Goal: Information Seeking & Learning: Find specific fact

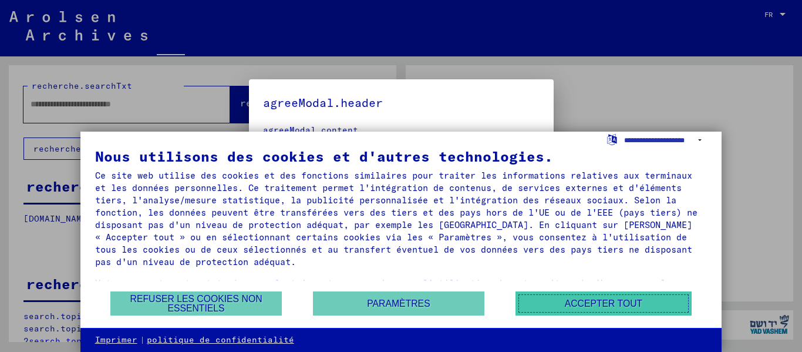
click at [615, 298] on button "Accepter tout" at bounding box center [603, 303] width 176 height 24
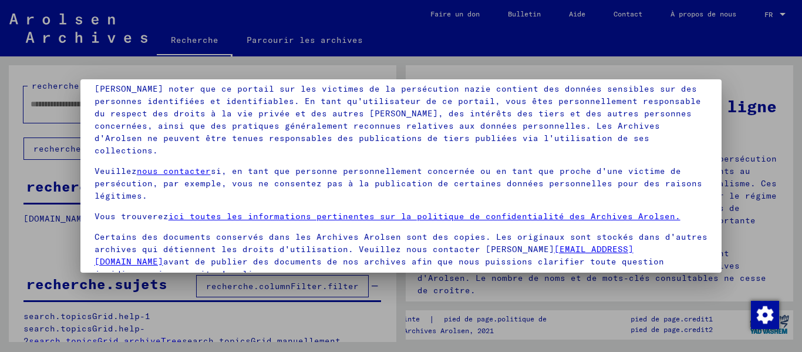
scroll to position [94, 0]
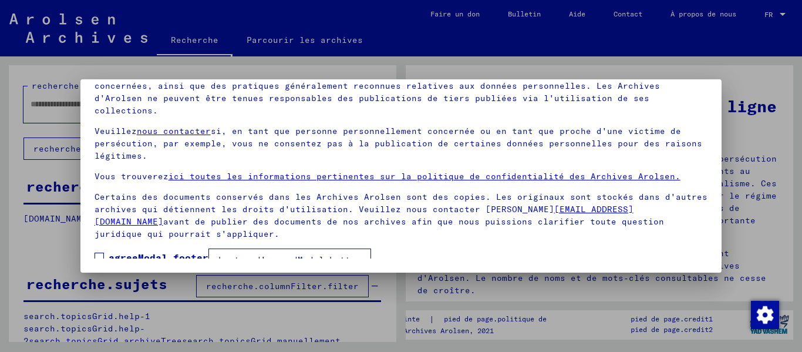
click at [319, 254] on font "bouton d'accordModal.button" at bounding box center [289, 259] width 143 height 11
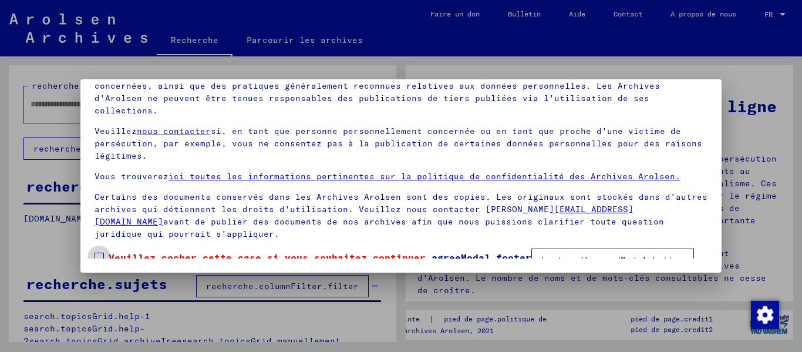
click at [96, 252] on span at bounding box center [99, 256] width 9 height 9
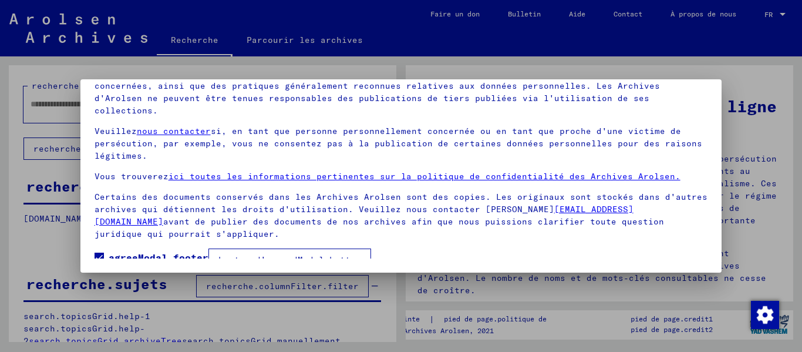
click at [231, 254] on font "bouton d'accordModal.button" at bounding box center [289, 259] width 143 height 11
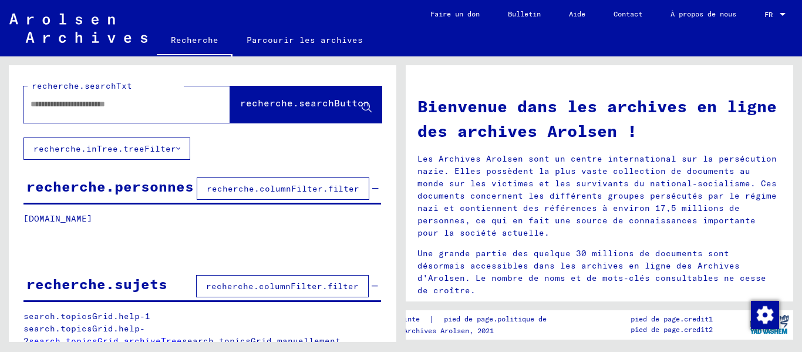
click at [163, 109] on input "text" at bounding box center [113, 104] width 164 height 12
click at [240, 99] on font "recherche.searchButton" at bounding box center [304, 103] width 129 height 12
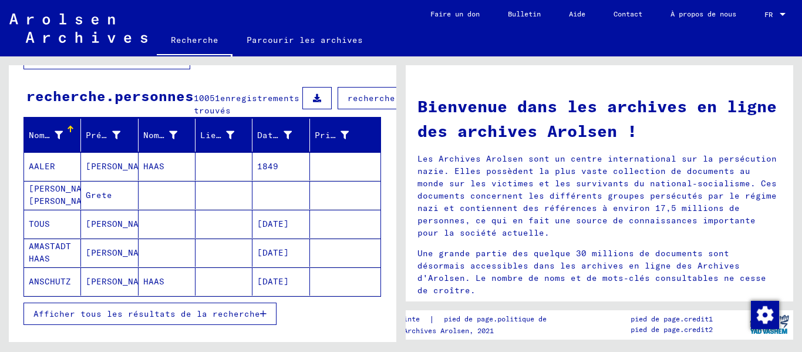
scroll to position [117, 0]
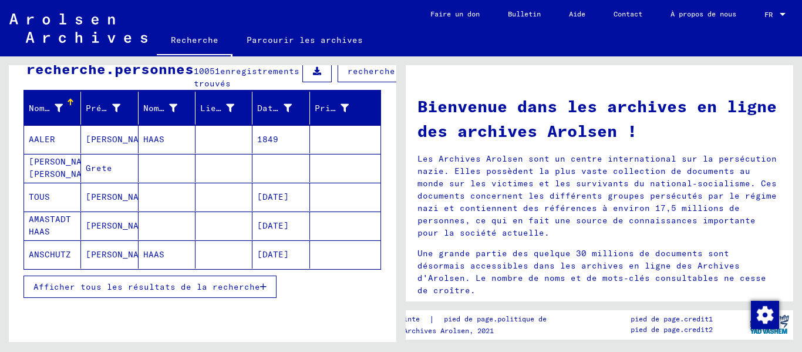
click at [155, 144] on font "HAAS" at bounding box center [153, 139] width 21 height 11
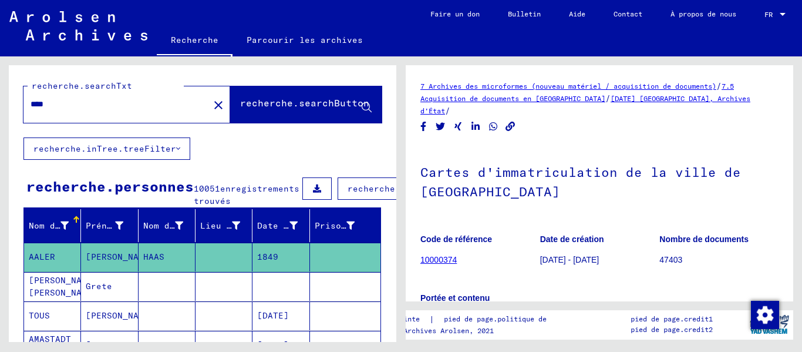
click at [90, 104] on input "****" at bounding box center [116, 104] width 171 height 12
type input "**********"
click at [240, 99] on font "recherche.searchButton" at bounding box center [304, 103] width 129 height 12
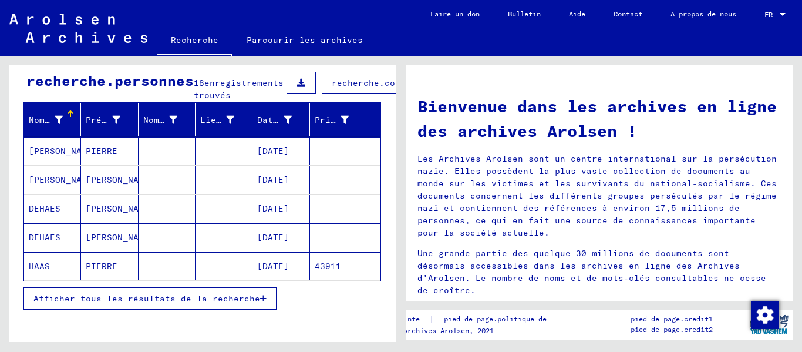
scroll to position [117, 0]
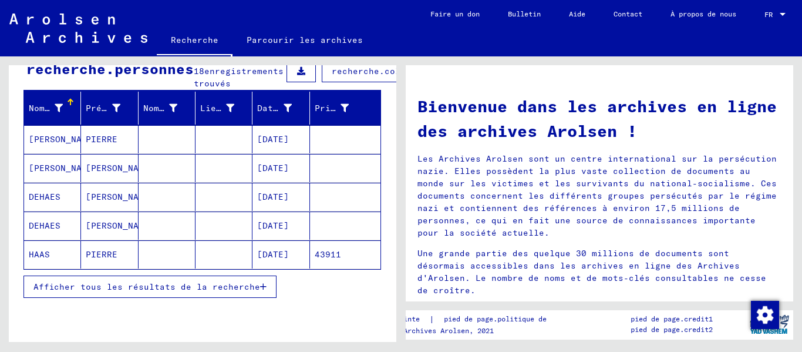
click at [257, 260] on font "[DATE]" at bounding box center [273, 254] width 32 height 11
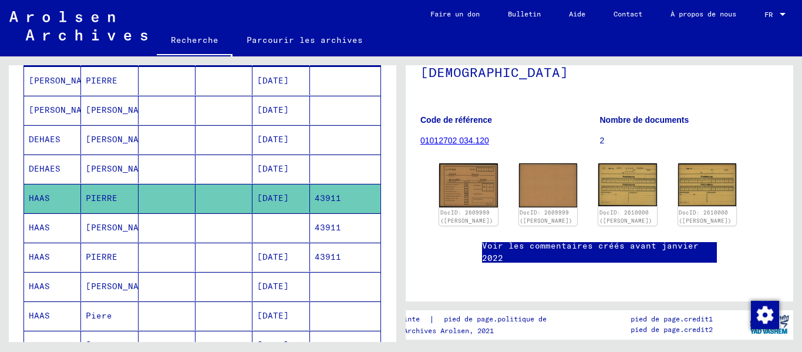
scroll to position [117, 0]
click at [461, 177] on img at bounding box center [468, 185] width 61 height 46
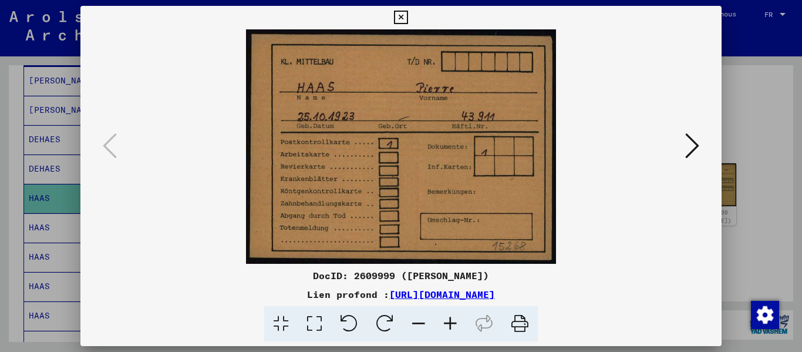
click at [698, 146] on icon at bounding box center [692, 146] width 14 height 28
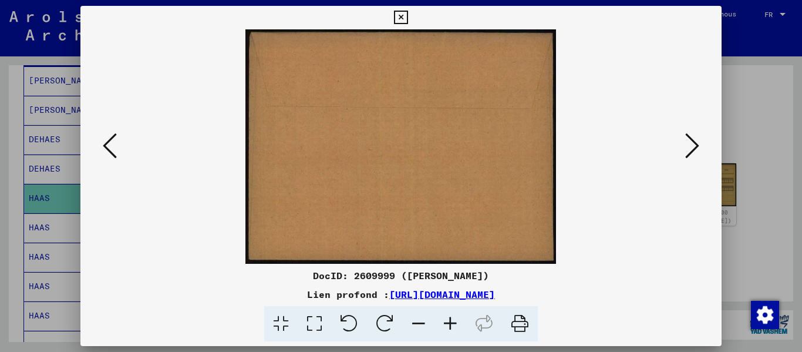
click at [698, 146] on icon at bounding box center [692, 146] width 14 height 28
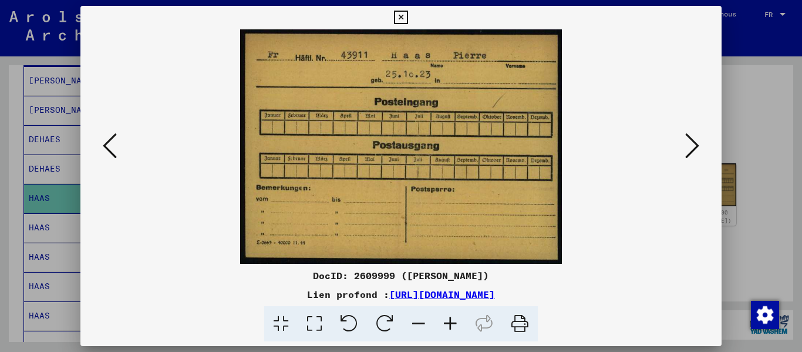
click at [697, 144] on icon at bounding box center [692, 146] width 14 height 28
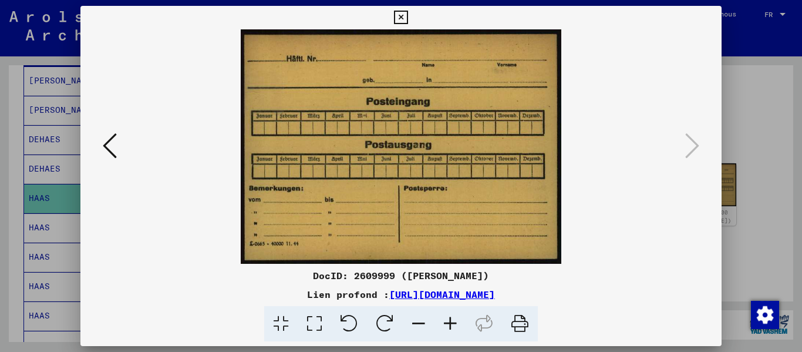
click at [398, 19] on icon at bounding box center [401, 18] width 14 height 14
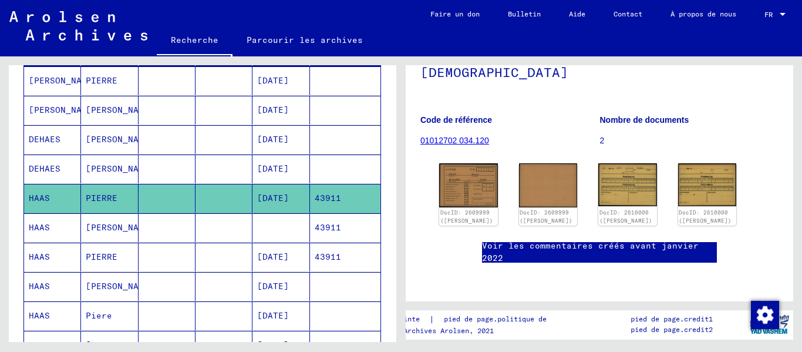
click at [329, 233] on font "43911" at bounding box center [328, 227] width 26 height 11
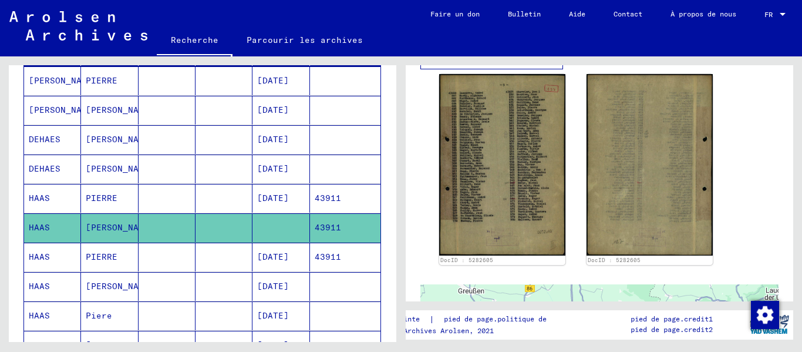
scroll to position [294, 0]
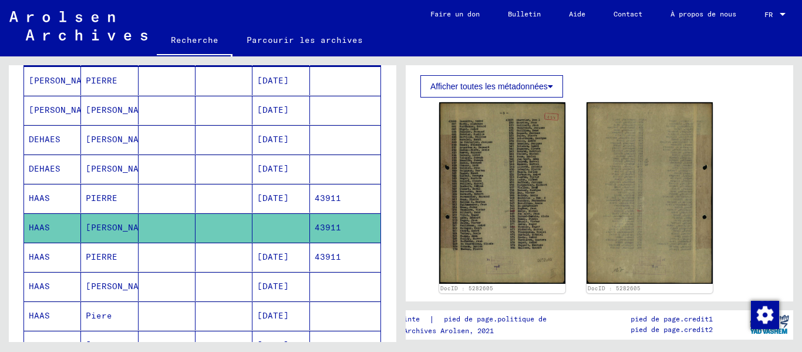
click at [279, 203] on font "[DATE]" at bounding box center [273, 198] width 32 height 11
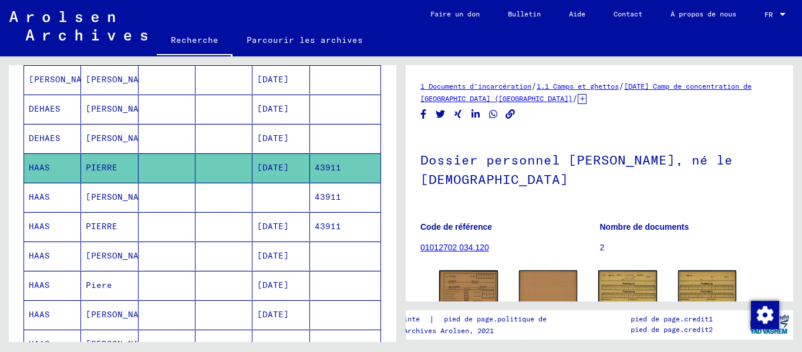
scroll to position [235, 0]
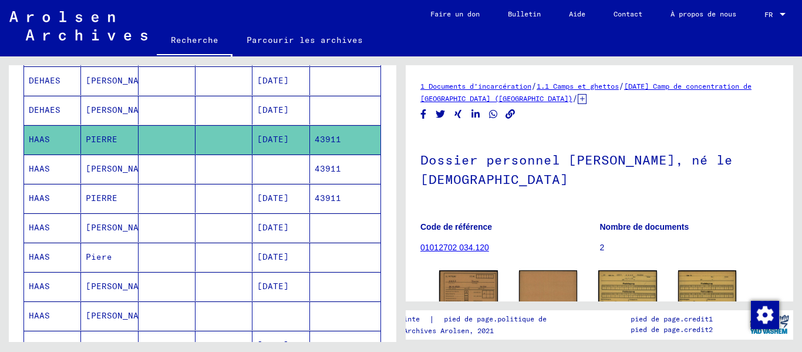
click at [286, 203] on font "[DATE]" at bounding box center [273, 198] width 32 height 11
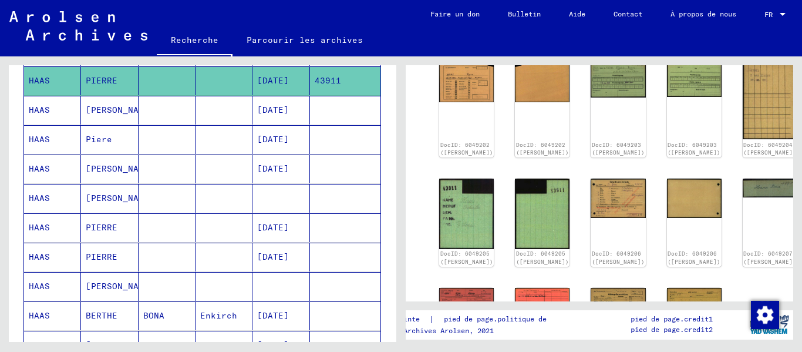
scroll to position [235, 0]
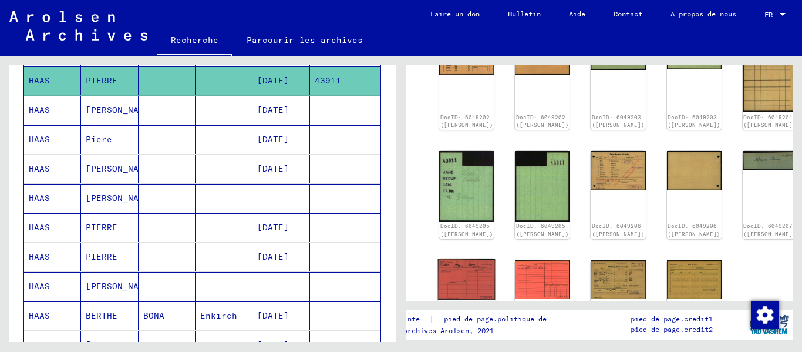
click at [460, 258] on img at bounding box center [467, 278] width 58 height 41
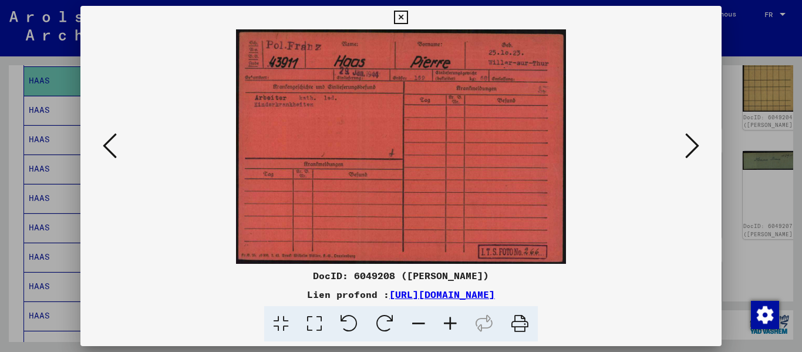
click at [688, 143] on icon at bounding box center [692, 146] width 14 height 28
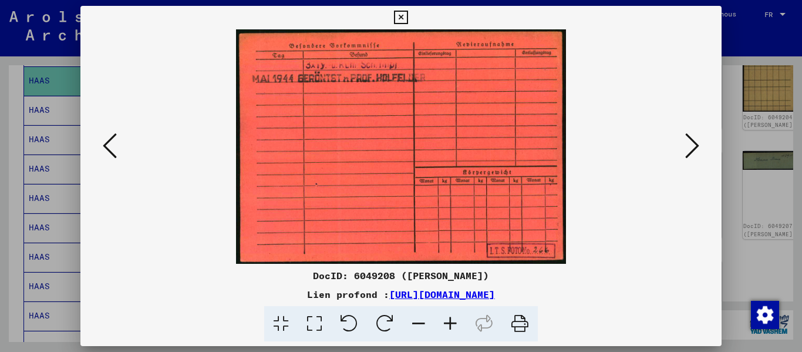
click at [696, 147] on icon at bounding box center [692, 146] width 14 height 28
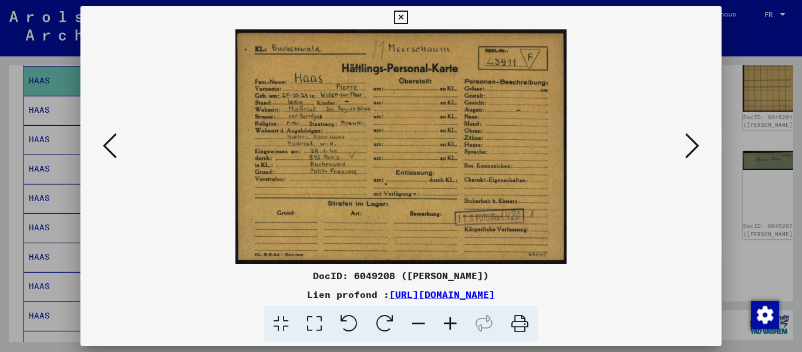
click at [696, 144] on icon at bounding box center [692, 146] width 14 height 28
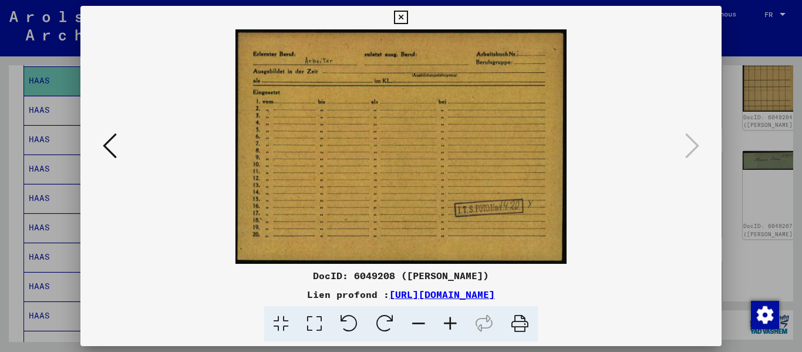
click at [105, 148] on icon at bounding box center [110, 146] width 14 height 28
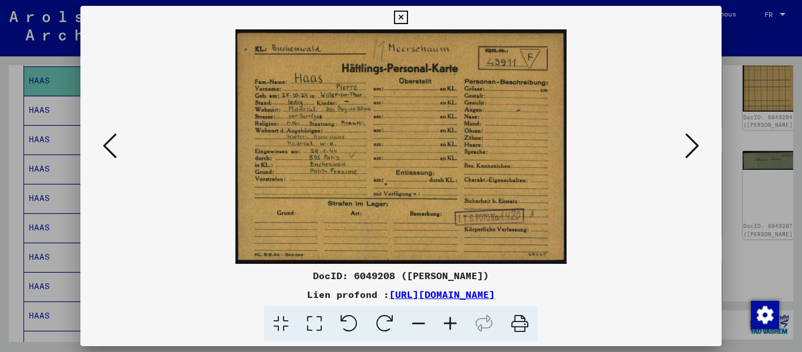
click at [105, 148] on icon at bounding box center [110, 146] width 14 height 28
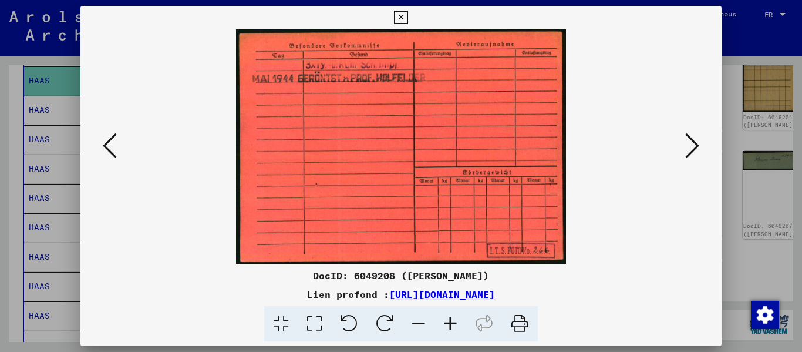
click at [105, 148] on icon at bounding box center [110, 146] width 14 height 28
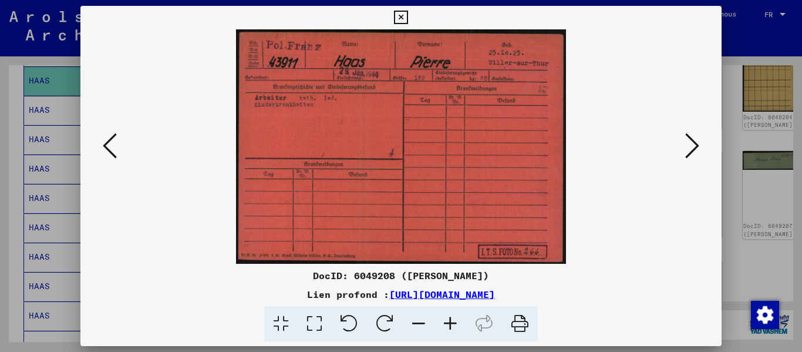
click at [105, 148] on icon at bounding box center [110, 146] width 14 height 28
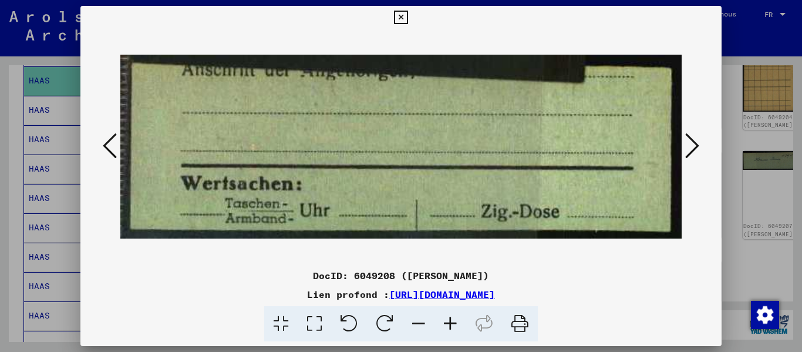
click at [105, 148] on icon at bounding box center [110, 146] width 14 height 28
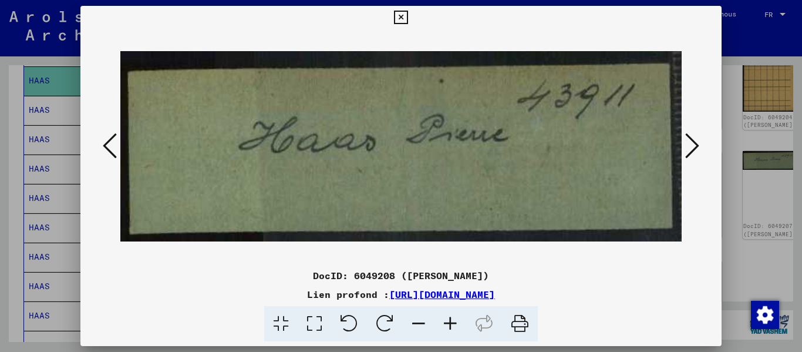
click at [105, 148] on icon at bounding box center [110, 146] width 14 height 28
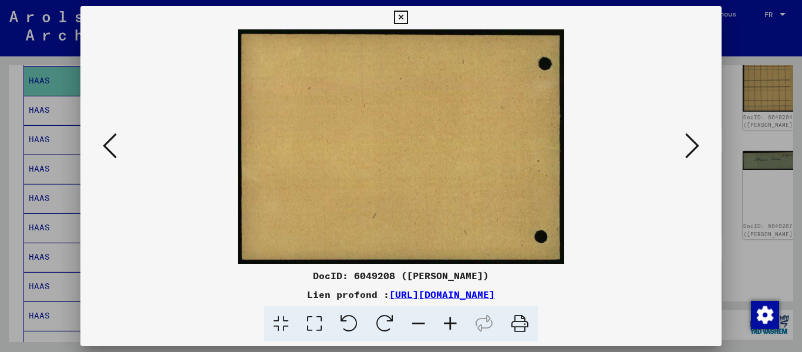
click at [105, 148] on icon at bounding box center [110, 146] width 14 height 28
